Goal: Task Accomplishment & Management: Use online tool/utility

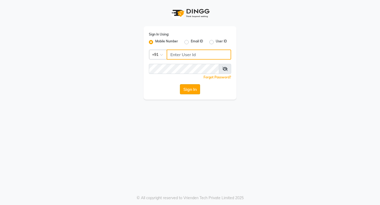
type input "7378698777"
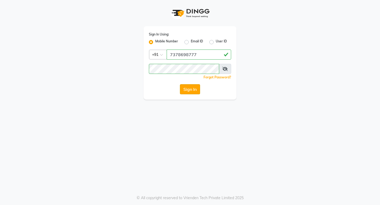
click at [192, 88] on button "Sign In" at bounding box center [190, 89] width 20 height 10
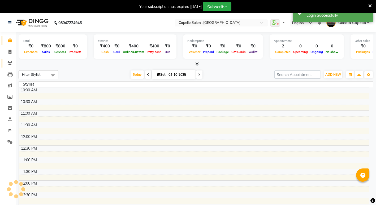
select select "en"
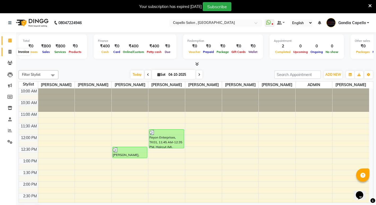
click at [8, 53] on icon at bounding box center [9, 52] width 3 height 4
select select "service"
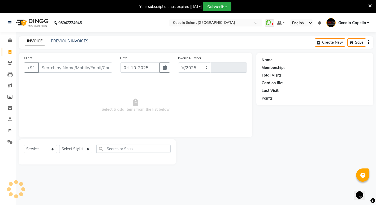
select select "853"
type input "2617"
click at [79, 67] on input "Client" at bounding box center [75, 68] width 74 height 10
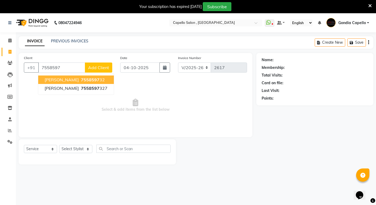
click at [88, 79] on span "7558597" at bounding box center [90, 79] width 19 height 5
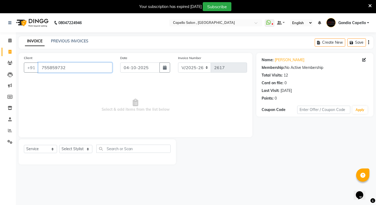
click at [78, 67] on input "755859732" at bounding box center [75, 68] width 74 height 10
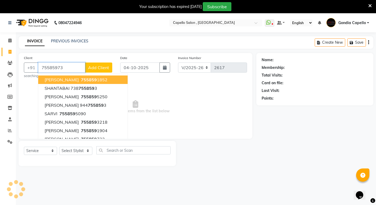
type input "755859732"
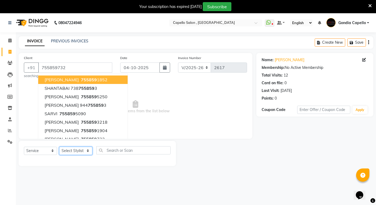
click at [77, 154] on select "Select Stylist ADMIN [PERSON_NAME] [PERSON_NAME] [PERSON_NAME] Gondia Capello […" at bounding box center [75, 151] width 33 height 8
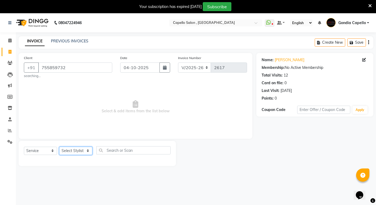
select select "16500"
click at [59, 147] on select "Select Stylist ADMIN [PERSON_NAME] [PERSON_NAME] [PERSON_NAME] Gondia Capello […" at bounding box center [75, 151] width 33 height 8
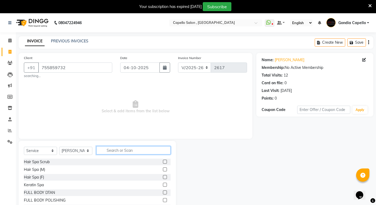
click at [125, 149] on input "text" at bounding box center [133, 150] width 74 height 8
type input "c"
type input "bea"
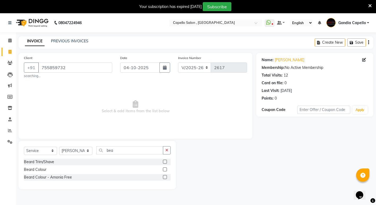
click at [164, 162] on label at bounding box center [165, 162] width 4 height 4
click at [164, 162] on input "checkbox" at bounding box center [164, 162] width 3 height 3
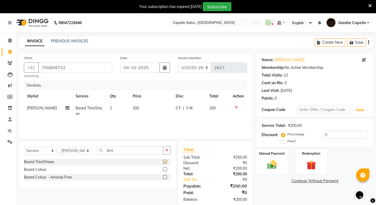
checkbox input "false"
click at [123, 150] on input "bea" at bounding box center [129, 150] width 67 height 8
type input "b"
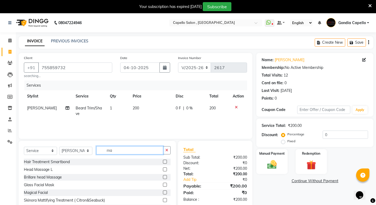
type input "ma"
click at [163, 170] on label at bounding box center [165, 170] width 4 height 4
click at [163, 170] on input "checkbox" at bounding box center [164, 169] width 3 height 3
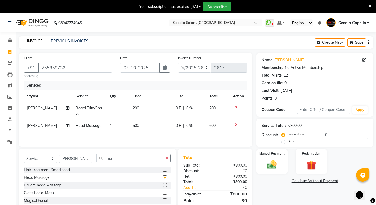
checkbox input "false"
click at [277, 165] on img at bounding box center [272, 164] width 16 height 11
click at [316, 182] on span "UPI" at bounding box center [312, 182] width 8 height 6
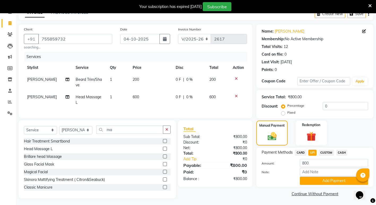
scroll to position [34, 0]
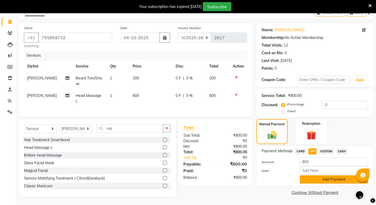
click at [311, 180] on div "Payment Methods CARD UPI CUSTOM CASH Amount: 800 Note: Add Payment" at bounding box center [314, 166] width 117 height 40
click at [310, 178] on button "Add Payment" at bounding box center [334, 180] width 68 height 8
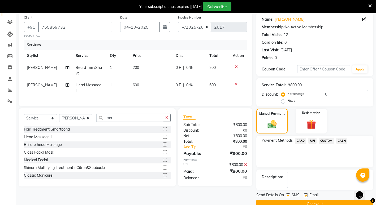
scroll to position [52, 0]
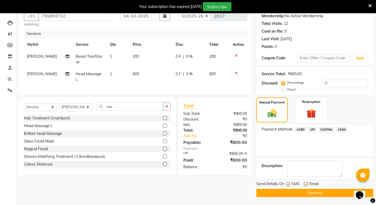
click at [282, 190] on button "Checkout" at bounding box center [314, 193] width 117 height 8
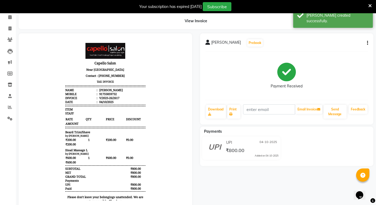
scroll to position [11, 0]
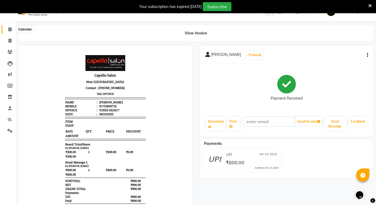
click at [12, 28] on icon at bounding box center [9, 29] width 3 height 4
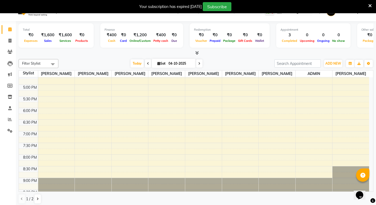
scroll to position [159, 0]
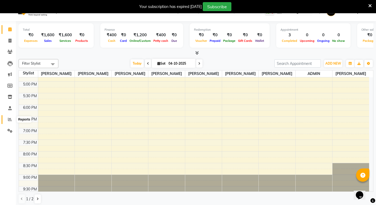
click at [7, 119] on span at bounding box center [9, 120] width 9 height 6
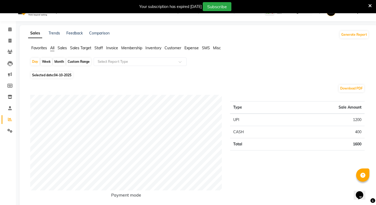
click at [101, 48] on span "Staff" at bounding box center [98, 48] width 8 height 5
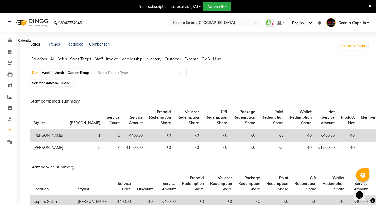
click at [7, 41] on span at bounding box center [9, 41] width 9 height 6
